Goal: Contribute content: Contribute content

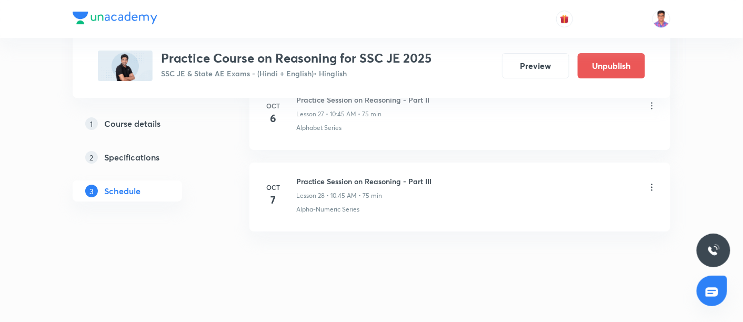
scroll to position [2398, 0]
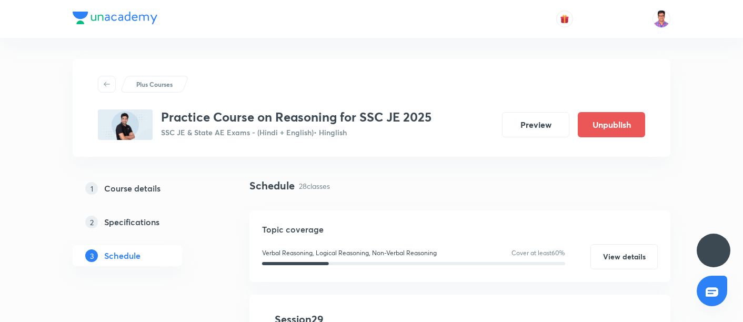
scroll to position [2398, 0]
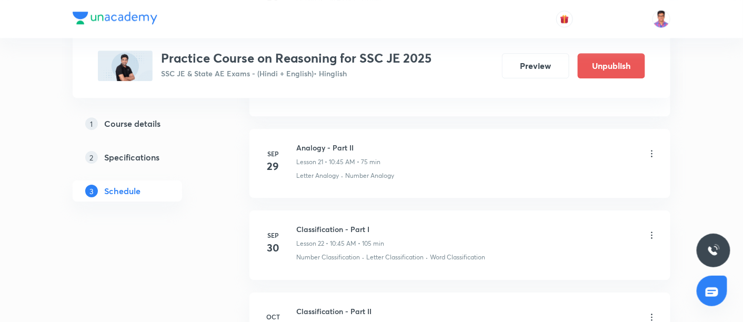
click at [116, 18] on img at bounding box center [115, 18] width 85 height 13
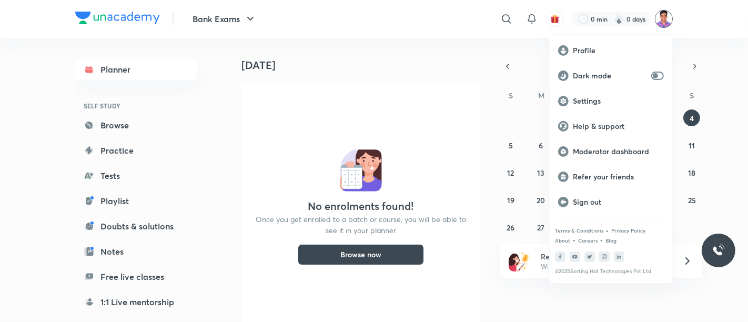
click at [598, 149] on p "Moderator dashboard" at bounding box center [618, 151] width 91 height 9
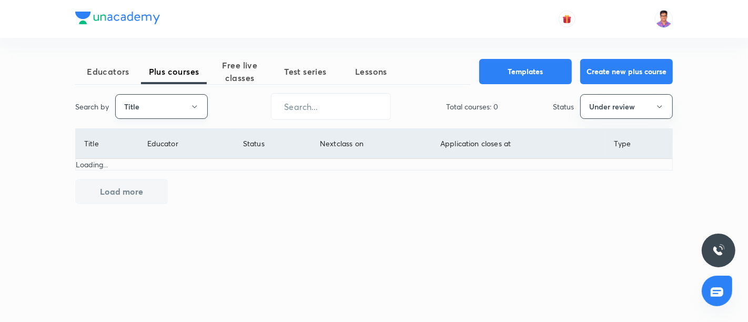
click at [192, 103] on icon "button" at bounding box center [195, 107] width 8 height 8
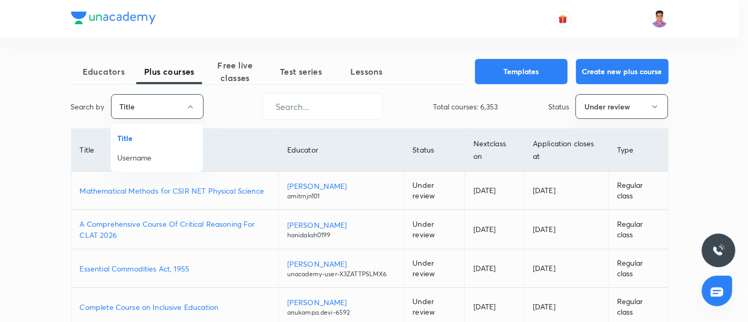
click at [148, 154] on span "Username" at bounding box center [156, 157] width 79 height 11
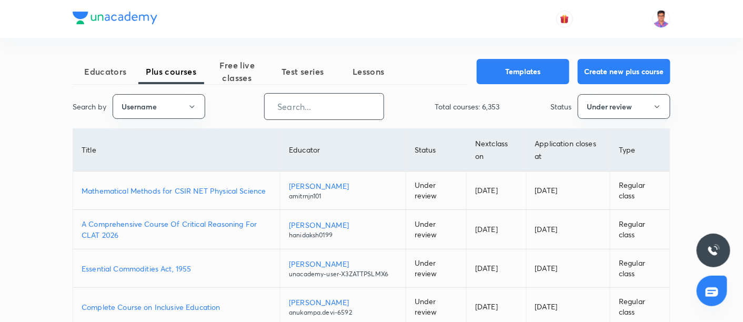
click at [321, 116] on input "text" at bounding box center [324, 106] width 119 height 27
paste input "Ghazal_Paran"
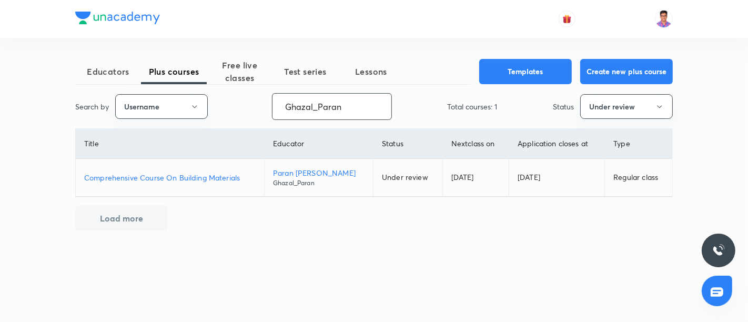
type input "Ghazal_Paran"
click at [189, 175] on p "Comprehensive Course On Building Materials" at bounding box center [170, 177] width 172 height 11
click at [633, 106] on button "Under review" at bounding box center [626, 106] width 93 height 25
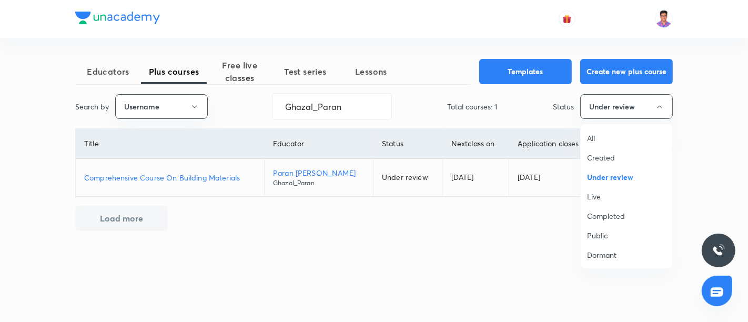
click at [592, 196] on span "Live" at bounding box center [626, 196] width 79 height 11
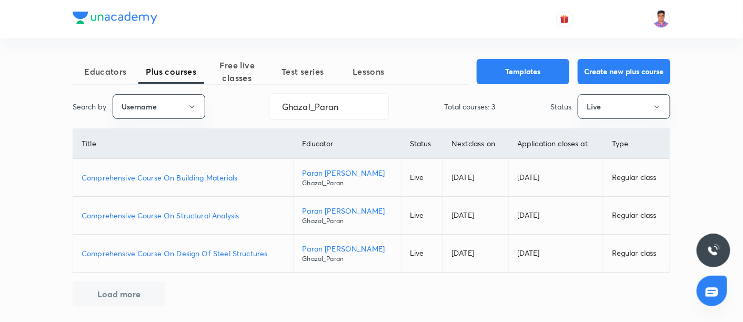
click at [189, 216] on p "Comprehensive Course On Structural Analysis" at bounding box center [183, 215] width 203 height 11
click at [241, 69] on span "Free live classes" at bounding box center [237, 71] width 66 height 25
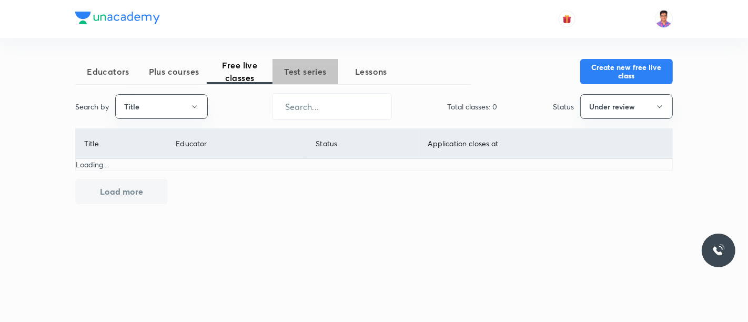
click at [293, 71] on span "Test series" at bounding box center [306, 71] width 66 height 13
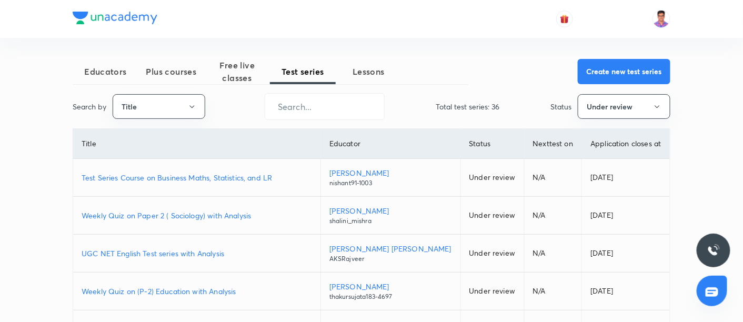
click at [177, 176] on p "Test Series Course on Business Maths, Statistics, and LR" at bounding box center [197, 177] width 231 height 11
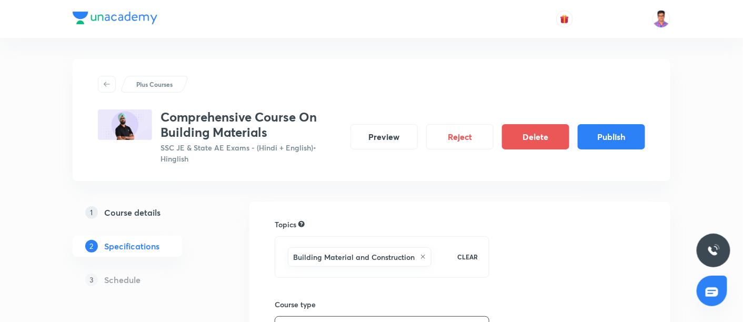
click at [112, 214] on h5 "Course details" at bounding box center [132, 212] width 56 height 13
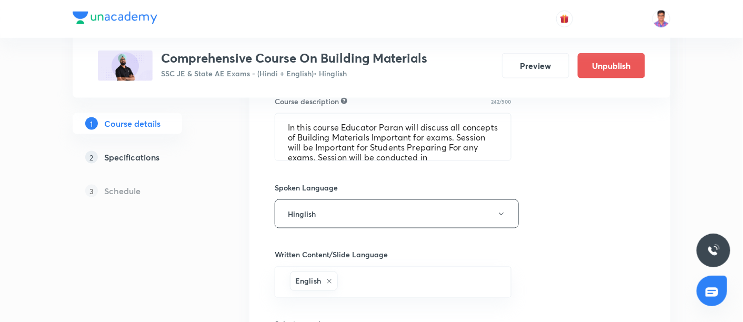
scroll to position [459, 0]
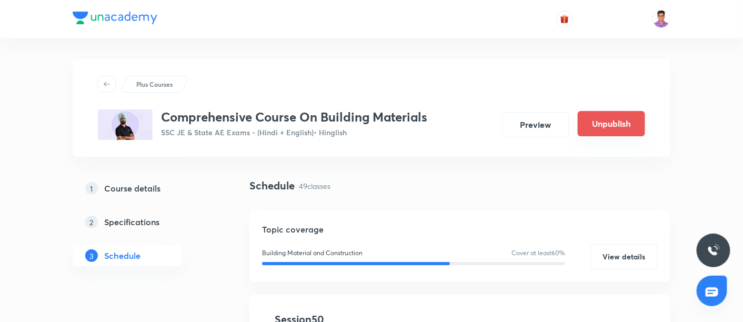
click at [616, 126] on button "Unpublish" at bounding box center [611, 123] width 67 height 25
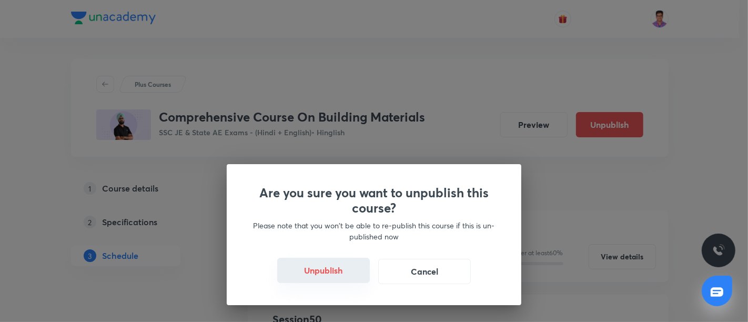
click at [347, 275] on button "Unpublish" at bounding box center [323, 270] width 93 height 25
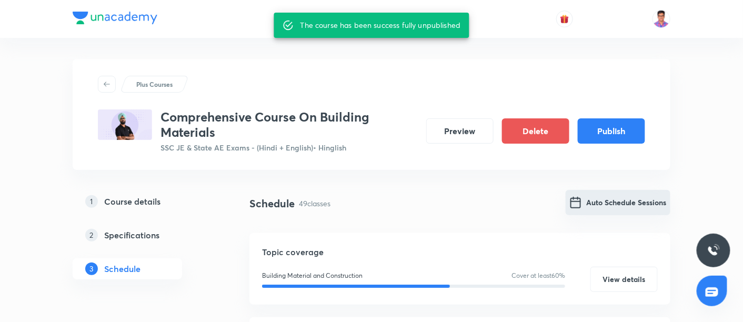
click at [615, 205] on button "Auto Schedule Sessions" at bounding box center [618, 202] width 105 height 25
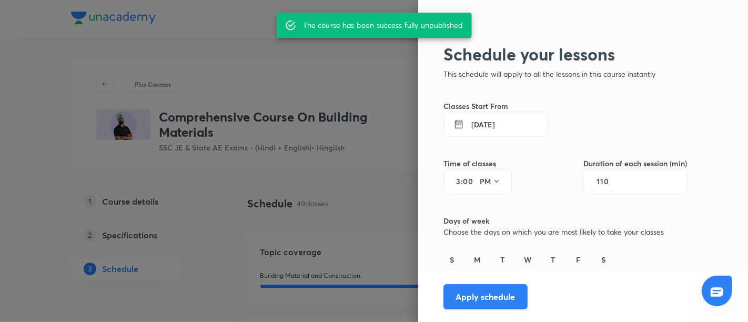
click at [463, 181] on input "00" at bounding box center [469, 181] width 13 height 8
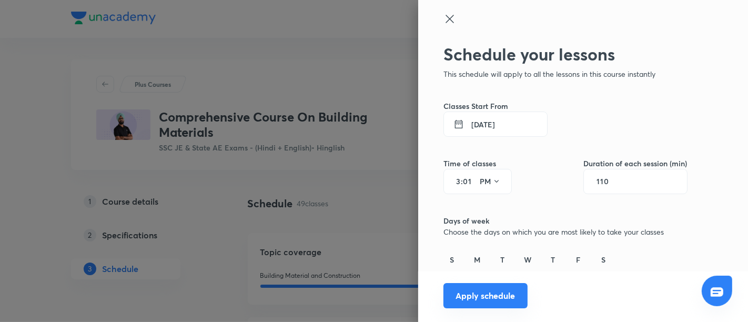
type input "01"
click at [489, 295] on button "Apply schedule" at bounding box center [486, 295] width 84 height 25
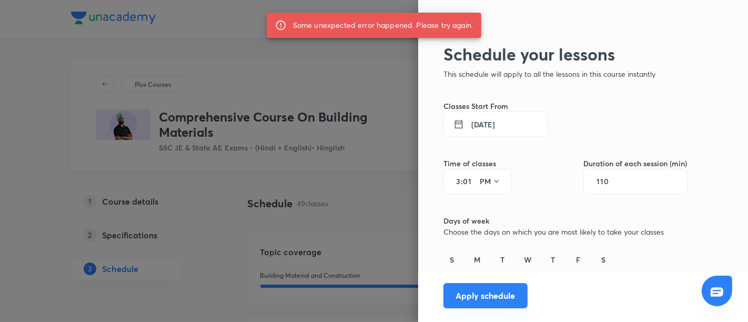
click at [478, 301] on button "Apply schedule" at bounding box center [486, 295] width 84 height 25
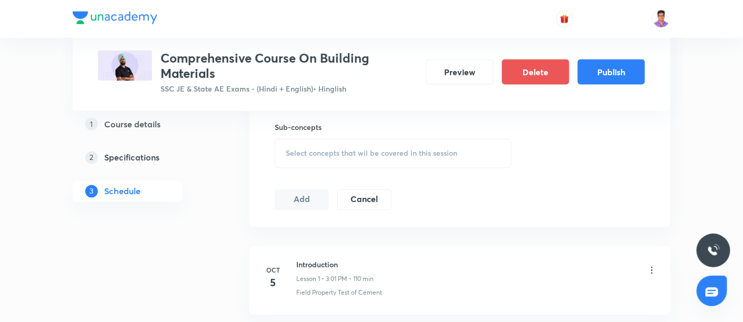
scroll to position [525, 0]
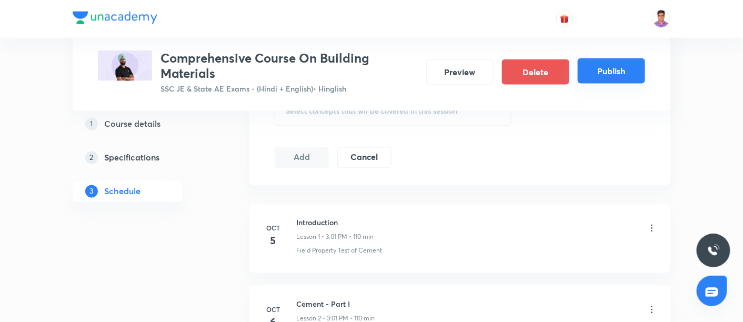
click at [601, 72] on button "Publish" at bounding box center [611, 70] width 67 height 25
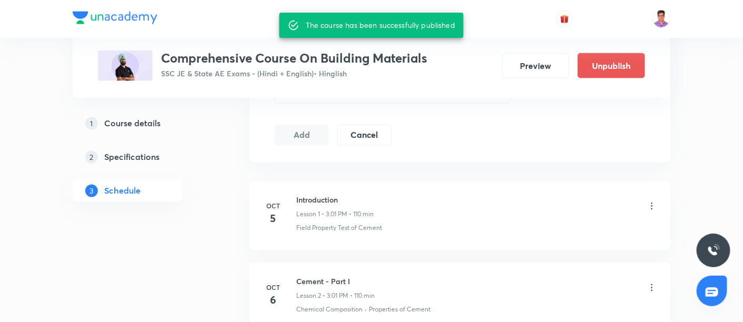
scroll to position [512, 0]
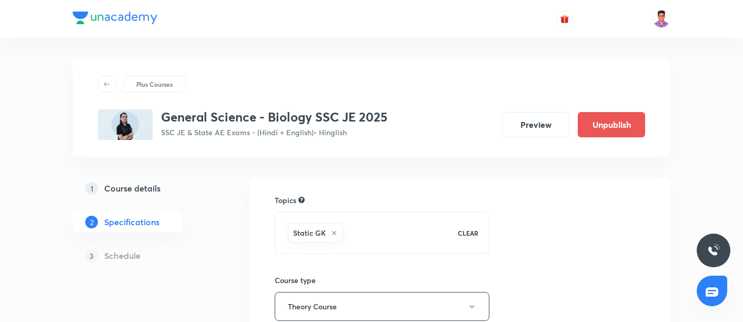
scroll to position [283, 0]
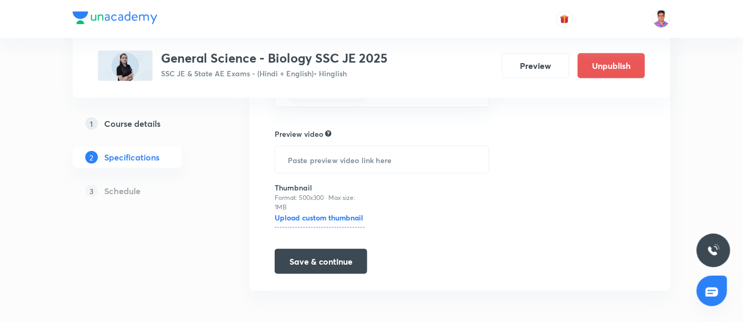
click at [124, 121] on h5 "Course details" at bounding box center [132, 123] width 56 height 13
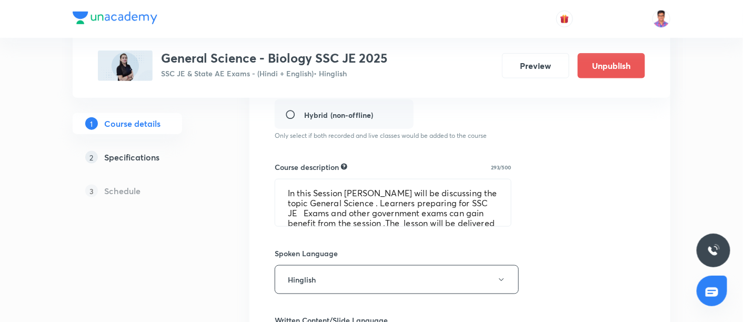
scroll to position [335, 0]
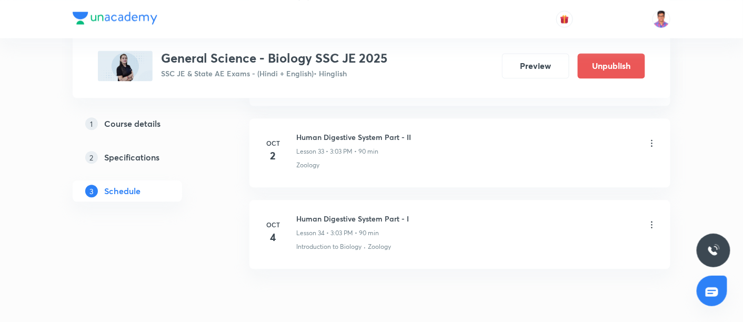
scroll to position [3236, 0]
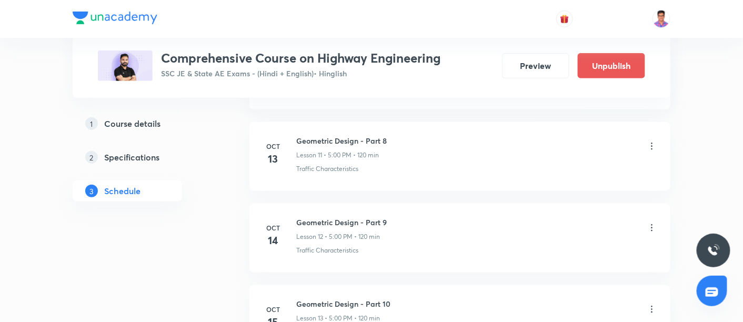
scroll to position [1814, 0]
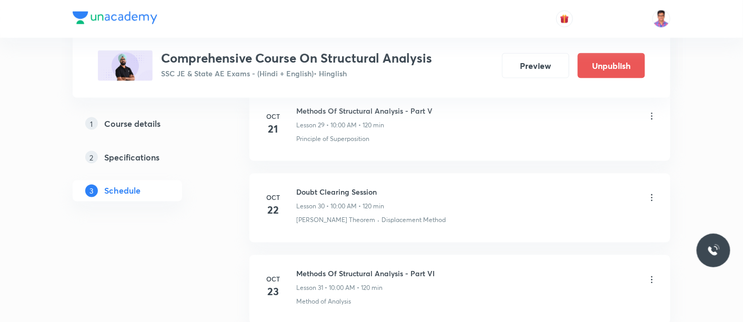
scroll to position [2972, 0]
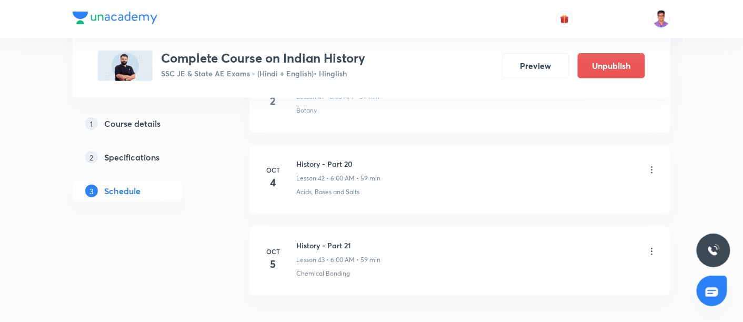
scroll to position [3909, 0]
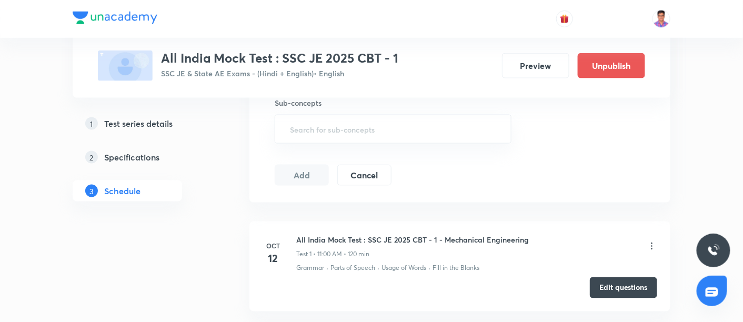
scroll to position [149, 0]
